Goal: Communication & Community: Answer question/provide support

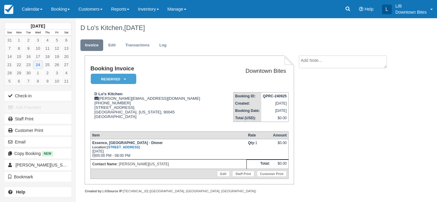
click at [25, 9] on link "Calendar" at bounding box center [32, 9] width 29 height 18
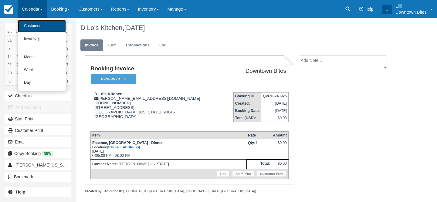
click at [32, 29] on link "Customer" at bounding box center [42, 26] width 48 height 13
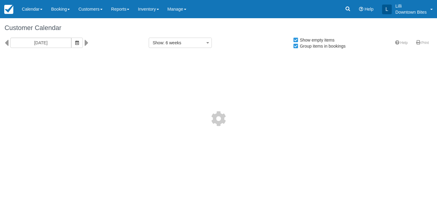
select select
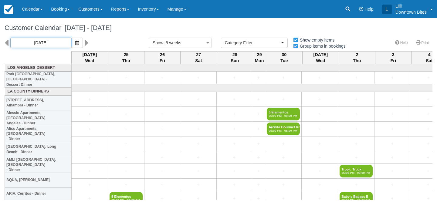
click at [40, 43] on input "[DATE]" at bounding box center [40, 43] width 61 height 10
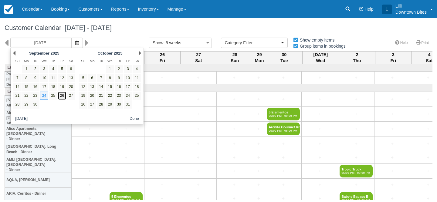
click at [62, 97] on link "26" at bounding box center [62, 96] width 8 height 8
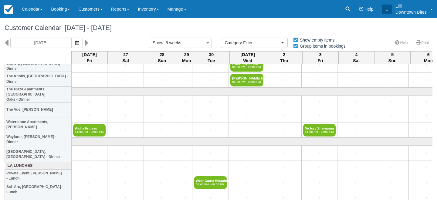
scroll to position [866, 0]
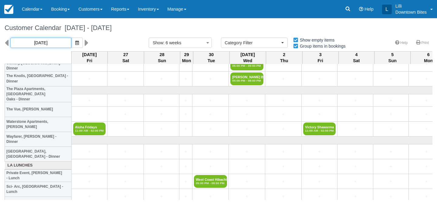
click at [48, 40] on input "[DATE]" at bounding box center [40, 43] width 61 height 10
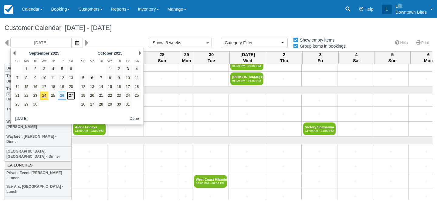
click at [74, 95] on link "27" at bounding box center [71, 96] width 8 height 8
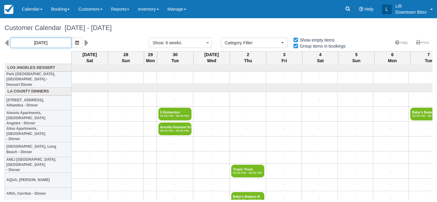
click at [45, 45] on input "[DATE]" at bounding box center [40, 43] width 61 height 10
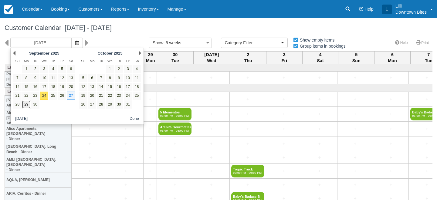
click at [28, 105] on link "29" at bounding box center [26, 105] width 8 height 8
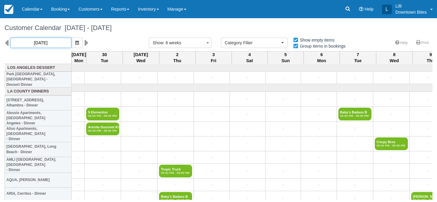
click at [43, 43] on input "[DATE]" at bounding box center [40, 43] width 61 height 10
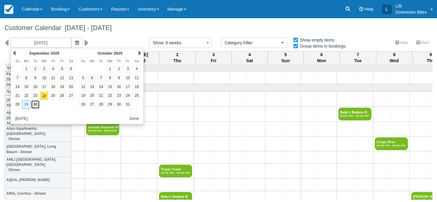
click at [37, 107] on link "30" at bounding box center [35, 105] width 8 height 8
type input "[DATE]"
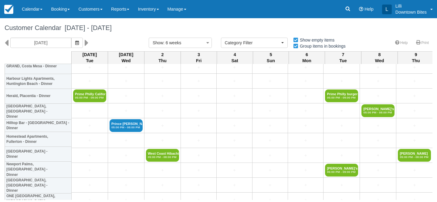
scroll to position [1236, 0]
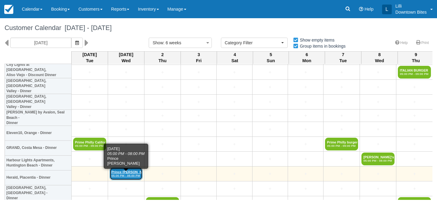
click at [121, 170] on link "Prince [PERSON_NAME] 05:00 PM - 08:00 PM" at bounding box center [126, 174] width 33 height 13
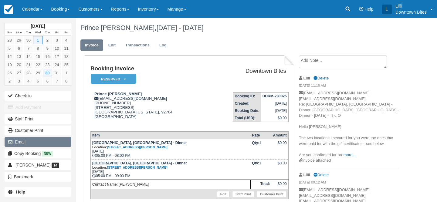
click at [43, 143] on button "Email" at bounding box center [38, 142] width 67 height 10
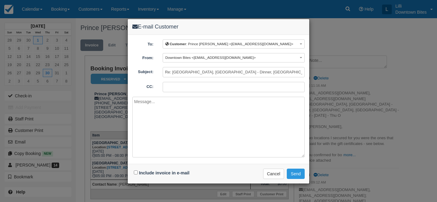
click at [171, 85] on input "CC:" at bounding box center [234, 87] width 142 height 10
click at [210, 85] on input "lilli@downtownbites.com" at bounding box center [234, 87] width 142 height 10
type input "lilli@downtownbites.com; princeskyeblue@gmail.com"
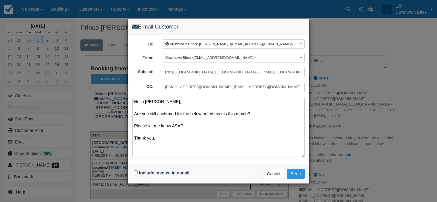
type textarea "Hello Gina, Are you still confirmed for the below noted events this month? Plea…"
click at [137, 172] on input "Include invoice in e-mail" at bounding box center [136, 173] width 4 height 4
checkbox input "true"
click at [294, 172] on button "Send" at bounding box center [296, 174] width 18 height 10
